Goal: Task Accomplishment & Management: Manage account settings

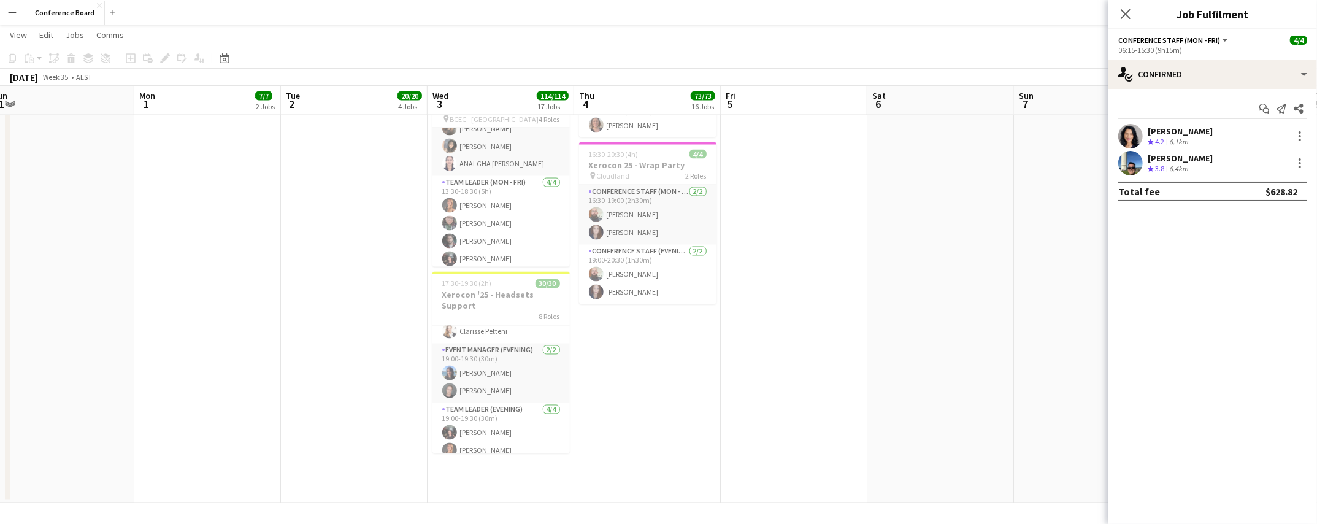
scroll to position [558, 0]
click at [503, 362] on app-card-role "Event Manager (Evening) [DATE] 19:00-19:30 (30m) [PERSON_NAME] [PERSON_NAME]" at bounding box center [500, 379] width 137 height 59
click at [1300, 136] on div at bounding box center [1299, 136] width 2 height 2
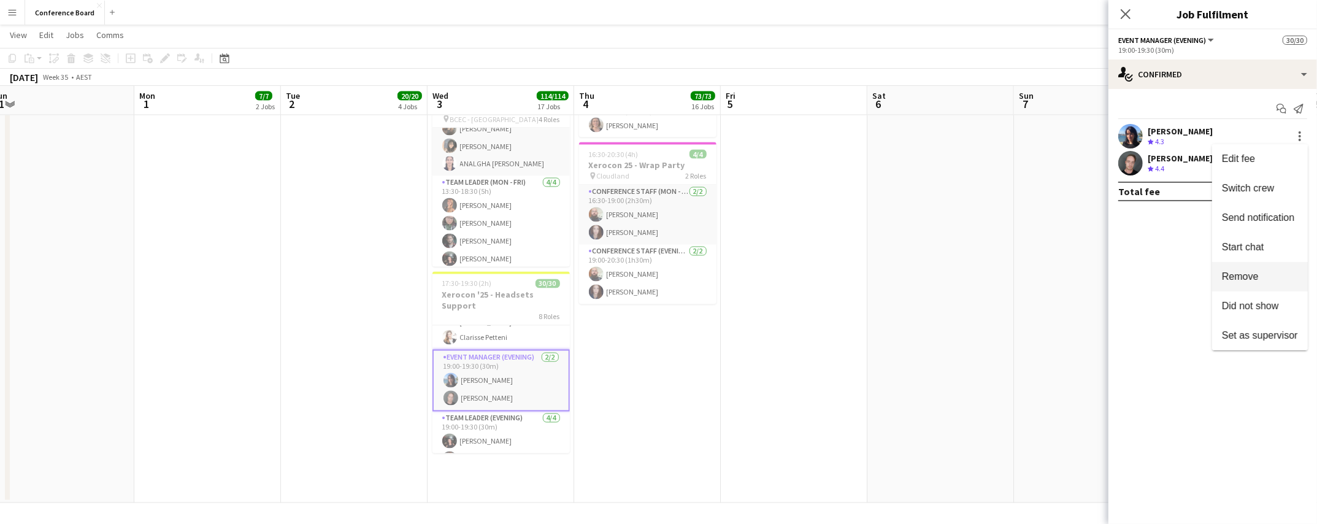
click at [1244, 277] on span "Remove" at bounding box center [1240, 276] width 37 height 10
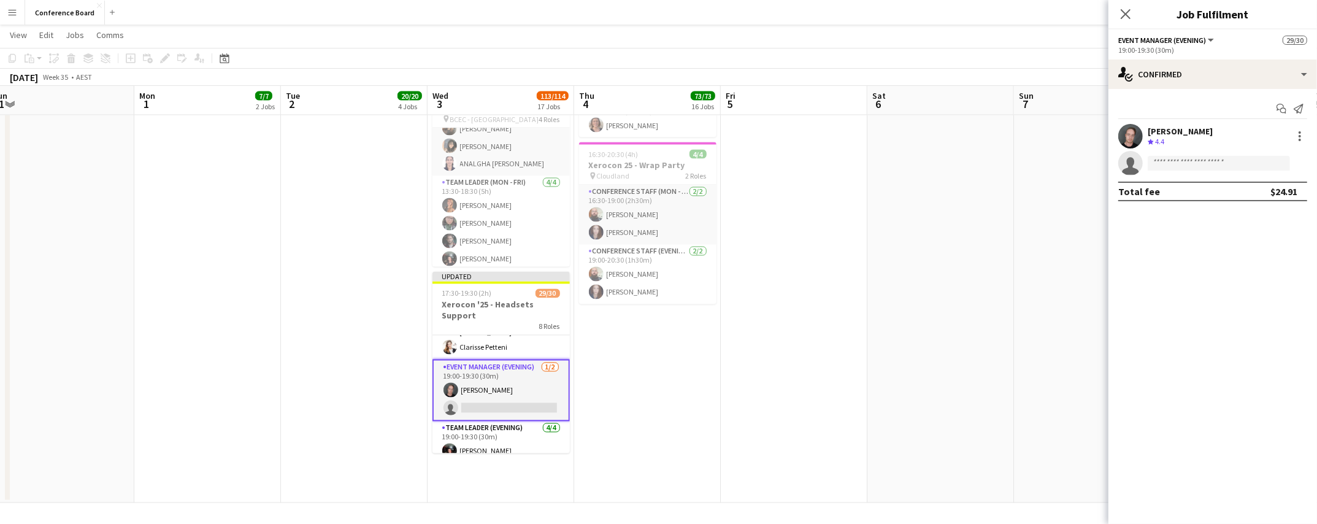
click at [531, 386] on app-card-role "Event Manager (Evening) [DATE] 19:00-19:30 (30m) [PERSON_NAME] single-neutral-a…" at bounding box center [500, 390] width 137 height 62
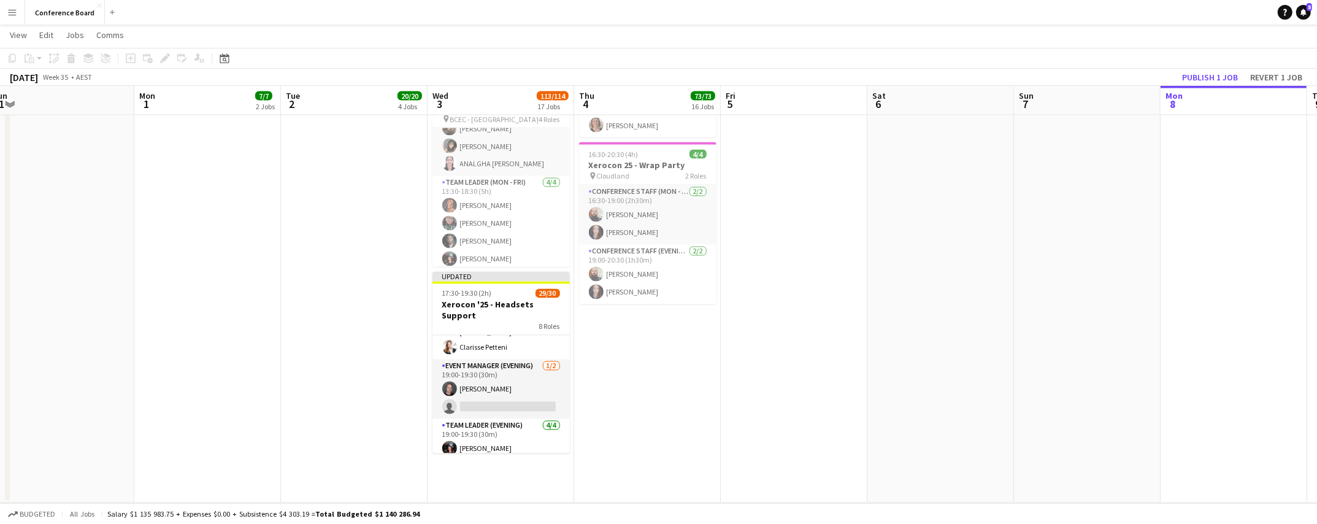
drag, startPoint x: 516, startPoint y: 384, endPoint x: 582, endPoint y: 323, distance: 89.8
click at [517, 383] on app-card-role "Event Manager (Evening) [DATE] 19:00-19:30 (30m) [PERSON_NAME] single-neutral-a…" at bounding box center [500, 388] width 137 height 59
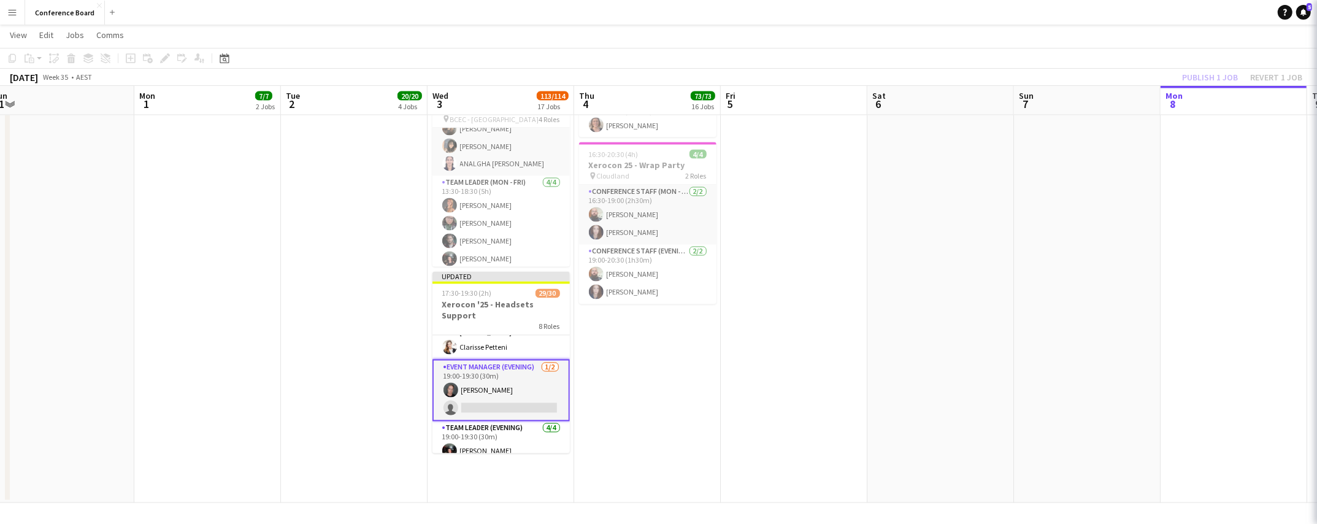
scroll to position [0, 451]
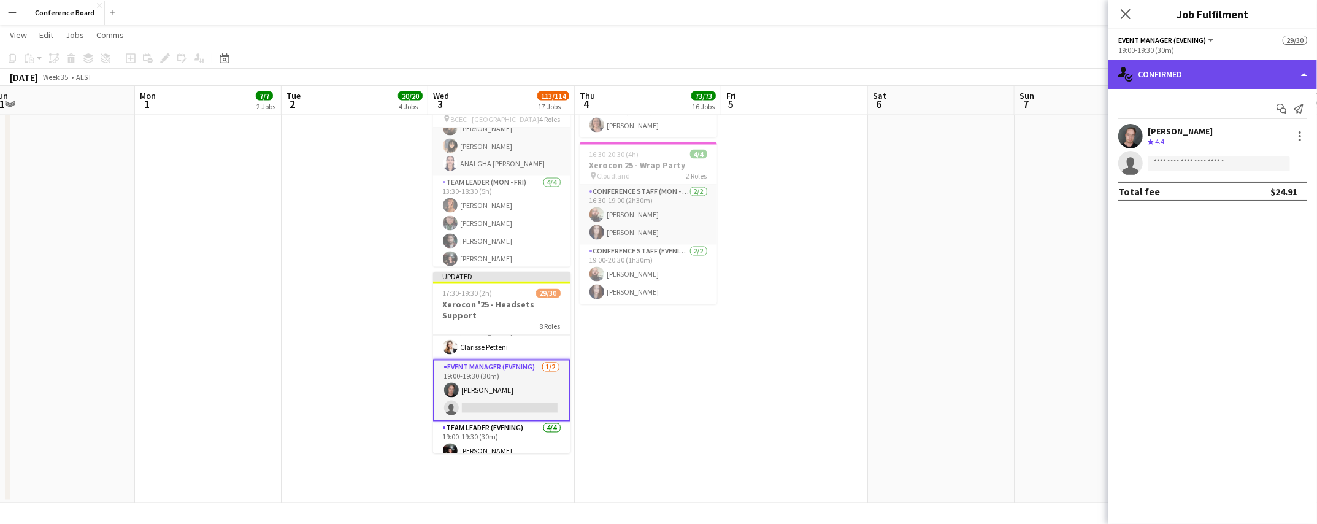
click at [1247, 72] on div "single-neutral-actions-check-2 Confirmed" at bounding box center [1212, 73] width 209 height 29
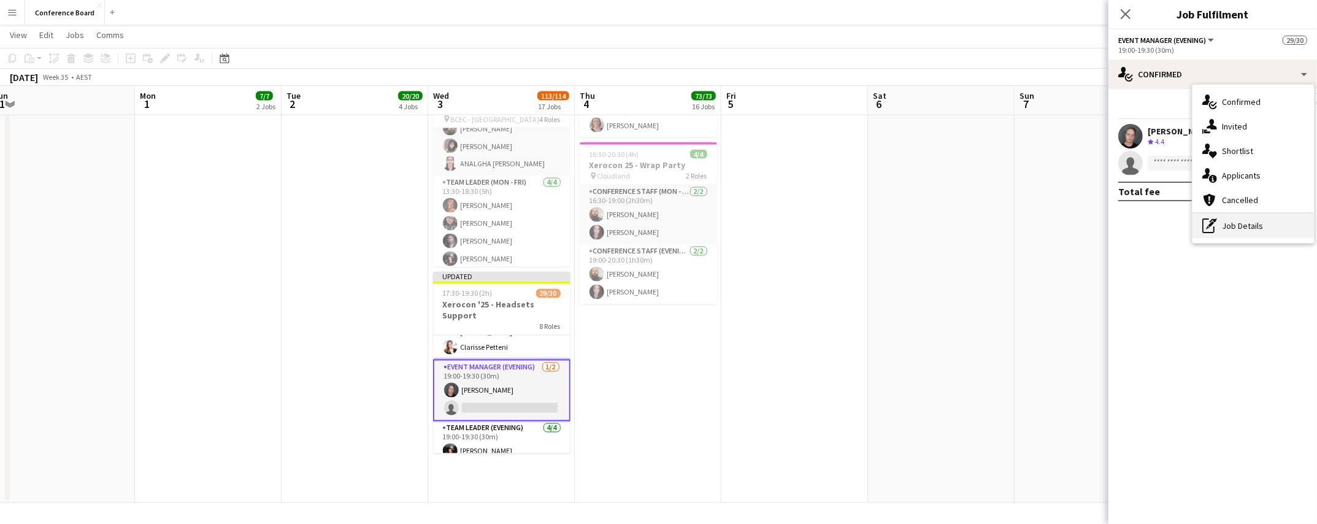
drag, startPoint x: 1243, startPoint y: 226, endPoint x: 1217, endPoint y: 184, distance: 49.3
click at [1243, 225] on div "pen-write Job Details" at bounding box center [1252, 225] width 121 height 25
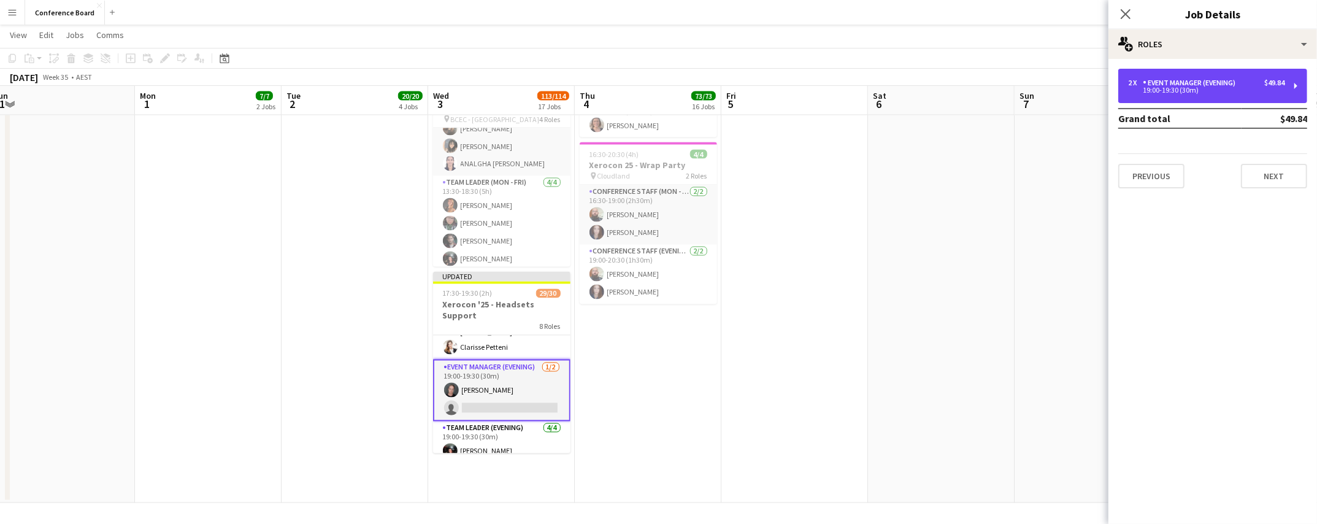
drag, startPoint x: 1214, startPoint y: 91, endPoint x: 1178, endPoint y: 107, distance: 39.8
click at [1214, 91] on div "19:00-19:30 (30m)" at bounding box center [1206, 90] width 156 height 6
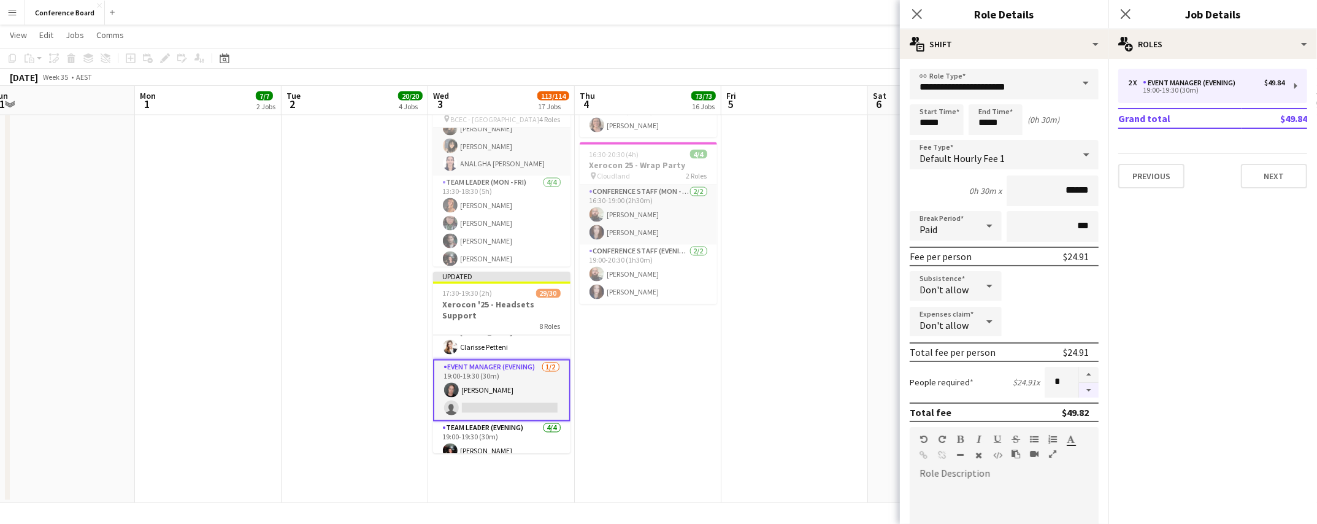
click at [1087, 388] on button "button" at bounding box center [1089, 390] width 20 height 15
type input "*"
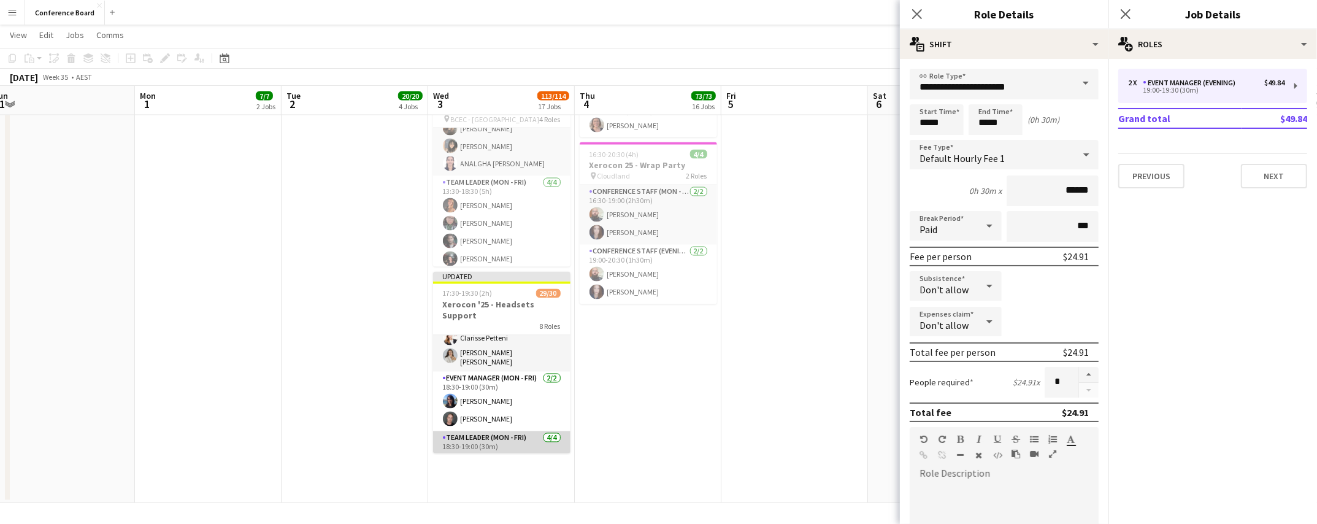
scroll to position [238, 0]
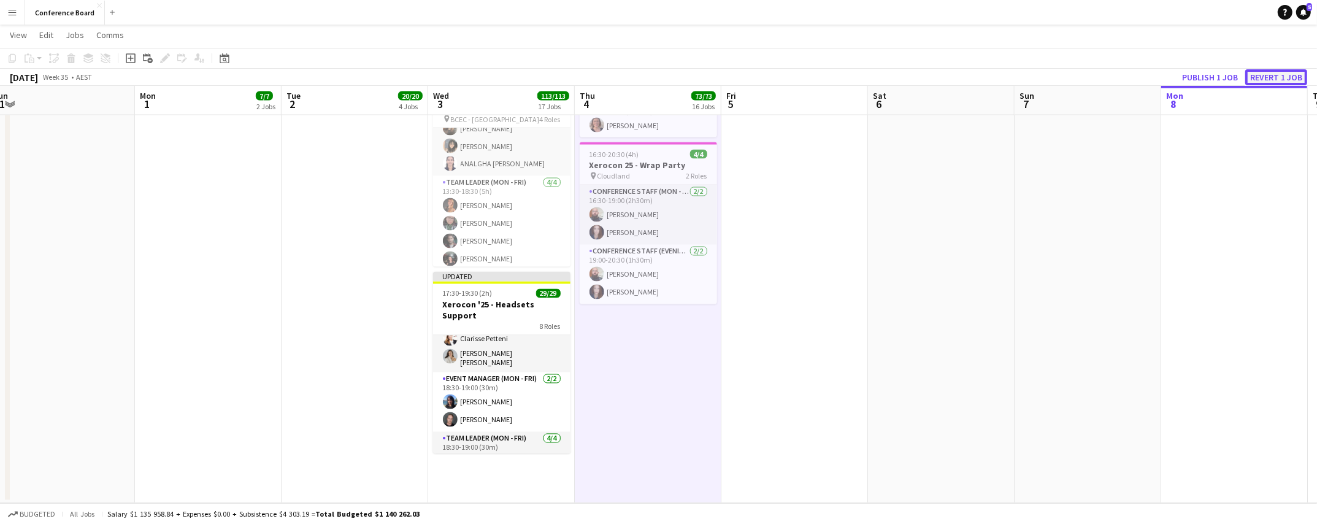
click at [1273, 77] on button "Revert 1 job" at bounding box center [1276, 77] width 62 height 16
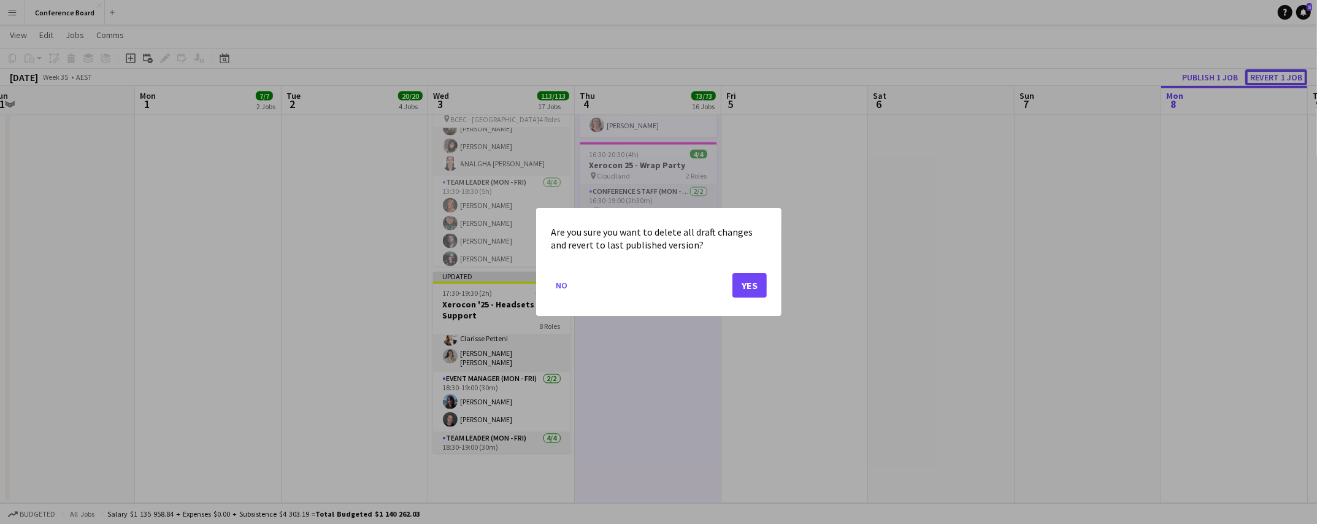
scroll to position [0, 0]
click at [746, 286] on button "Yes" at bounding box center [749, 285] width 34 height 25
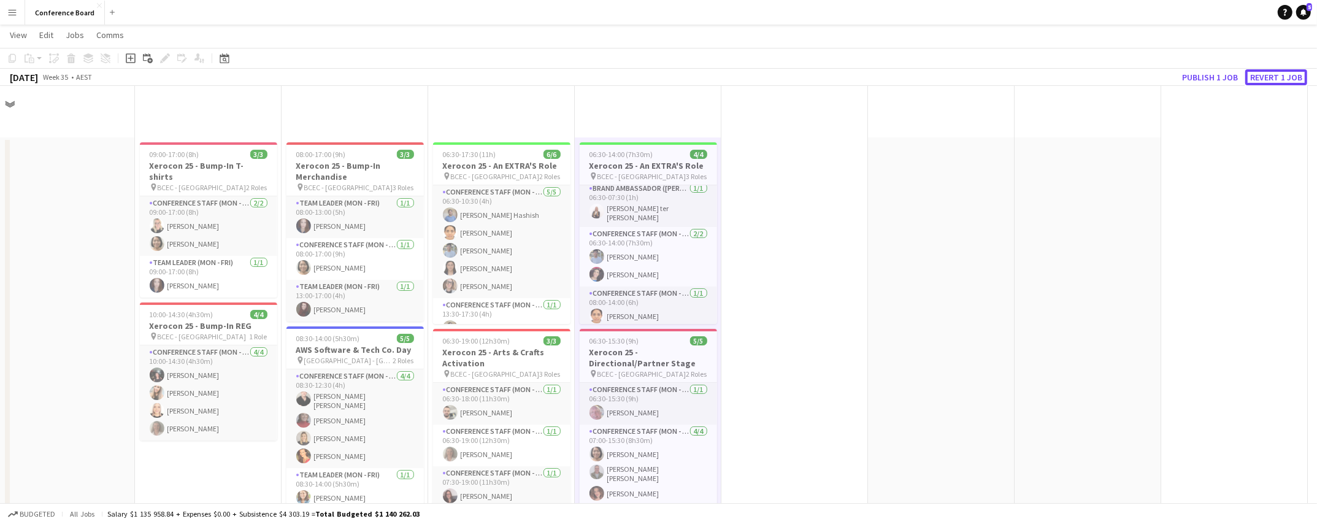
scroll to position [2298, 0]
